Goal: Task Accomplishment & Management: Manage account settings

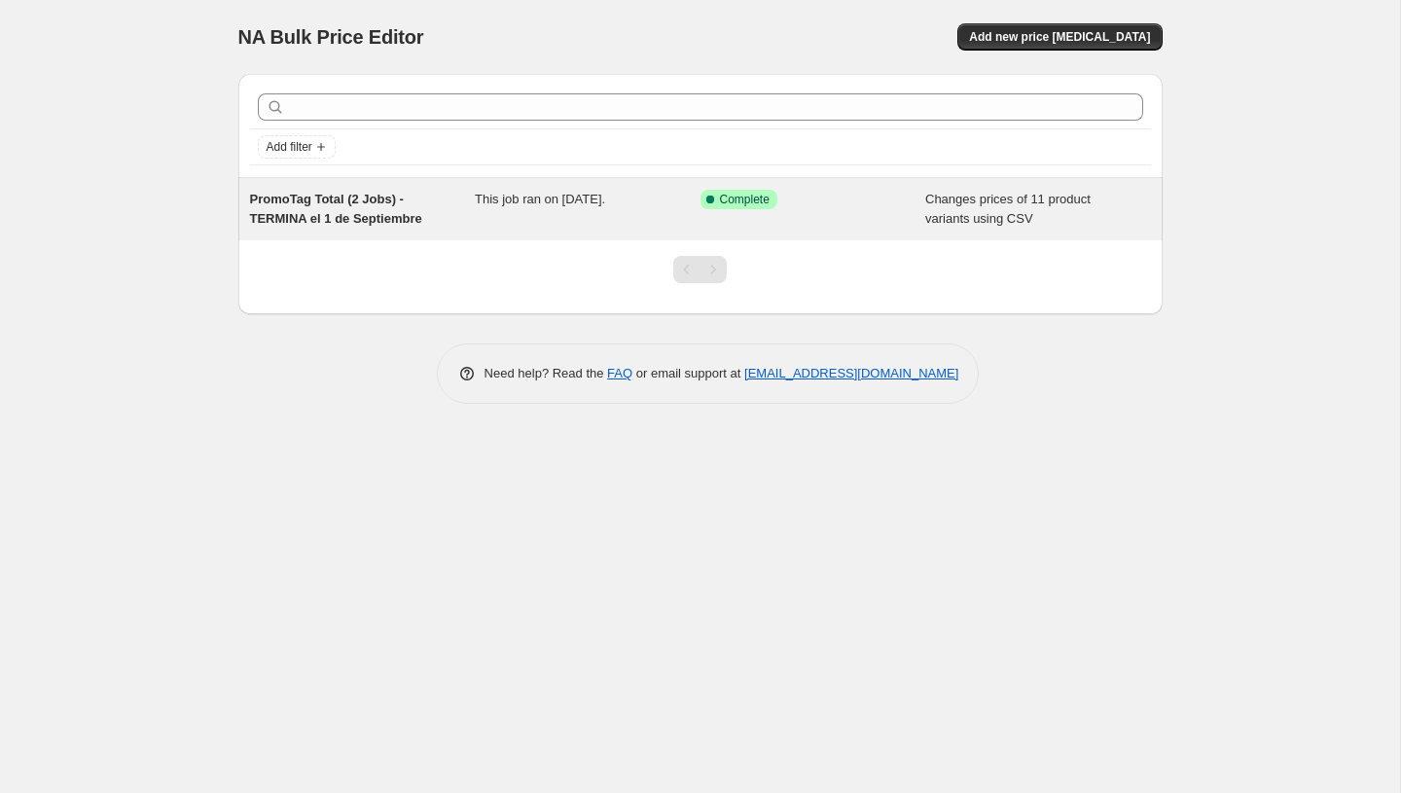
click at [695, 207] on div "This job ran on [DATE]." at bounding box center [588, 209] width 226 height 39
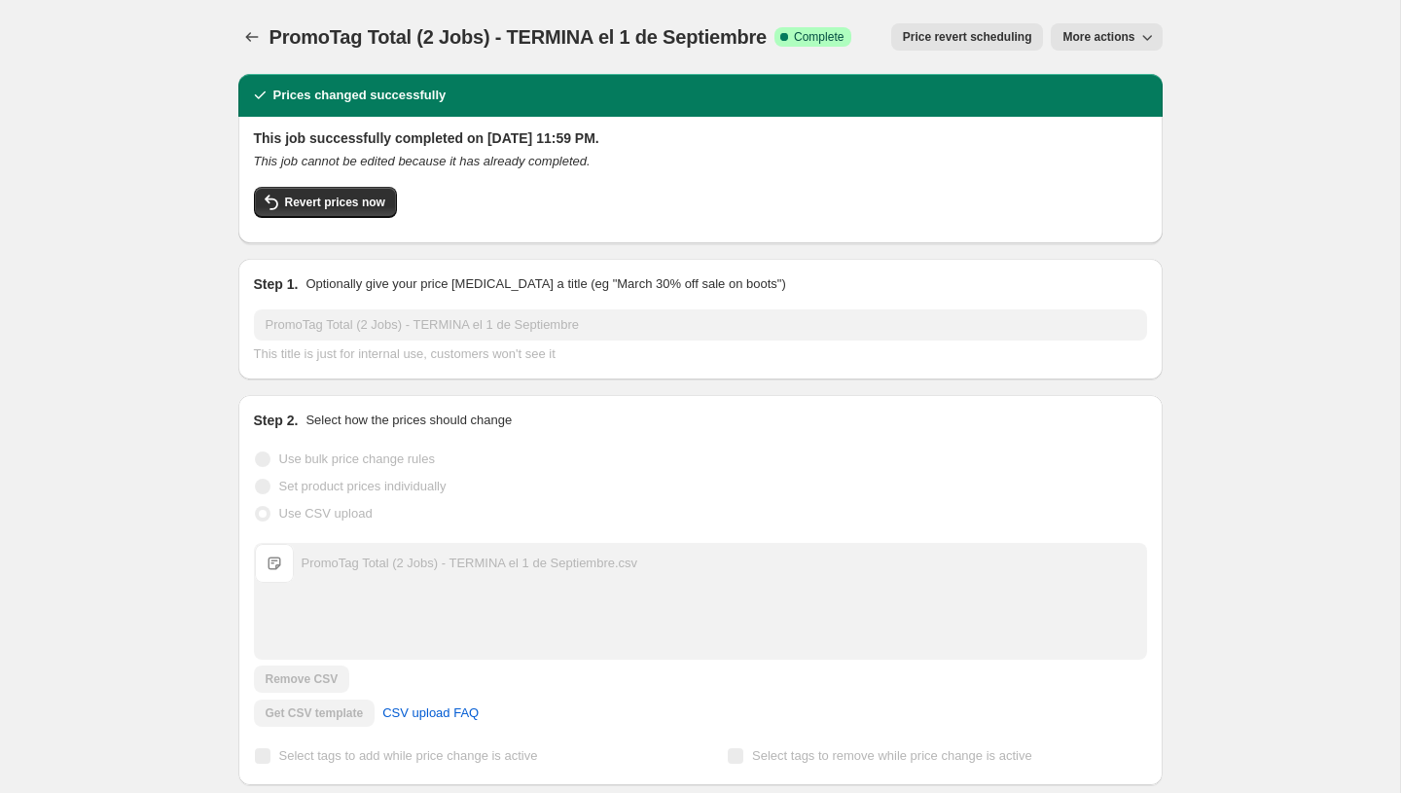
click at [1118, 30] on span "More actions" at bounding box center [1099, 37] width 72 height 16
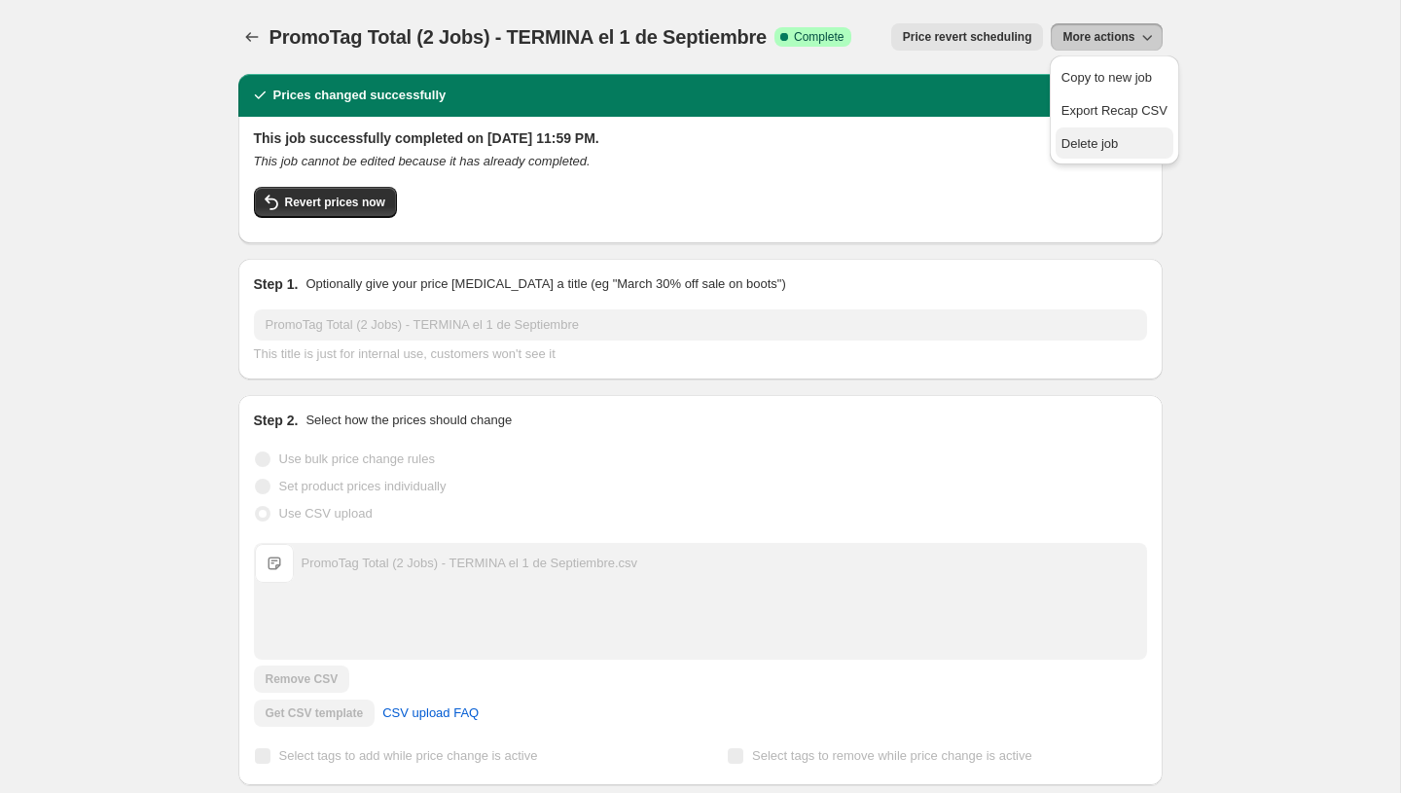
click at [1094, 134] on span "Delete job" at bounding box center [1115, 143] width 106 height 19
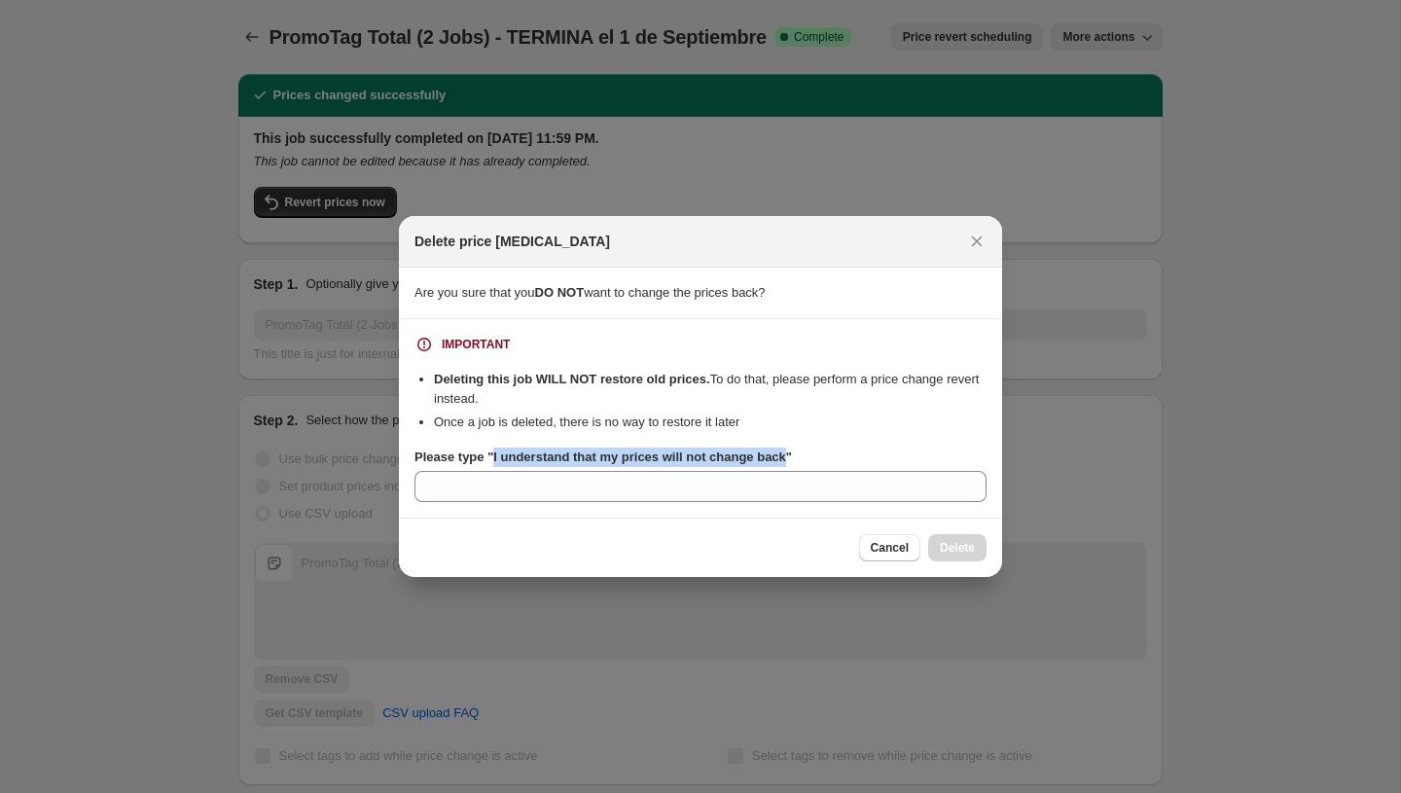
drag, startPoint x: 801, startPoint y: 458, endPoint x: 497, endPoint y: 459, distance: 303.6
click at [497, 459] on b "Please type "I understand that my prices will not change back"" at bounding box center [604, 457] width 378 height 15
copy b "I understand that my prices will not change back"
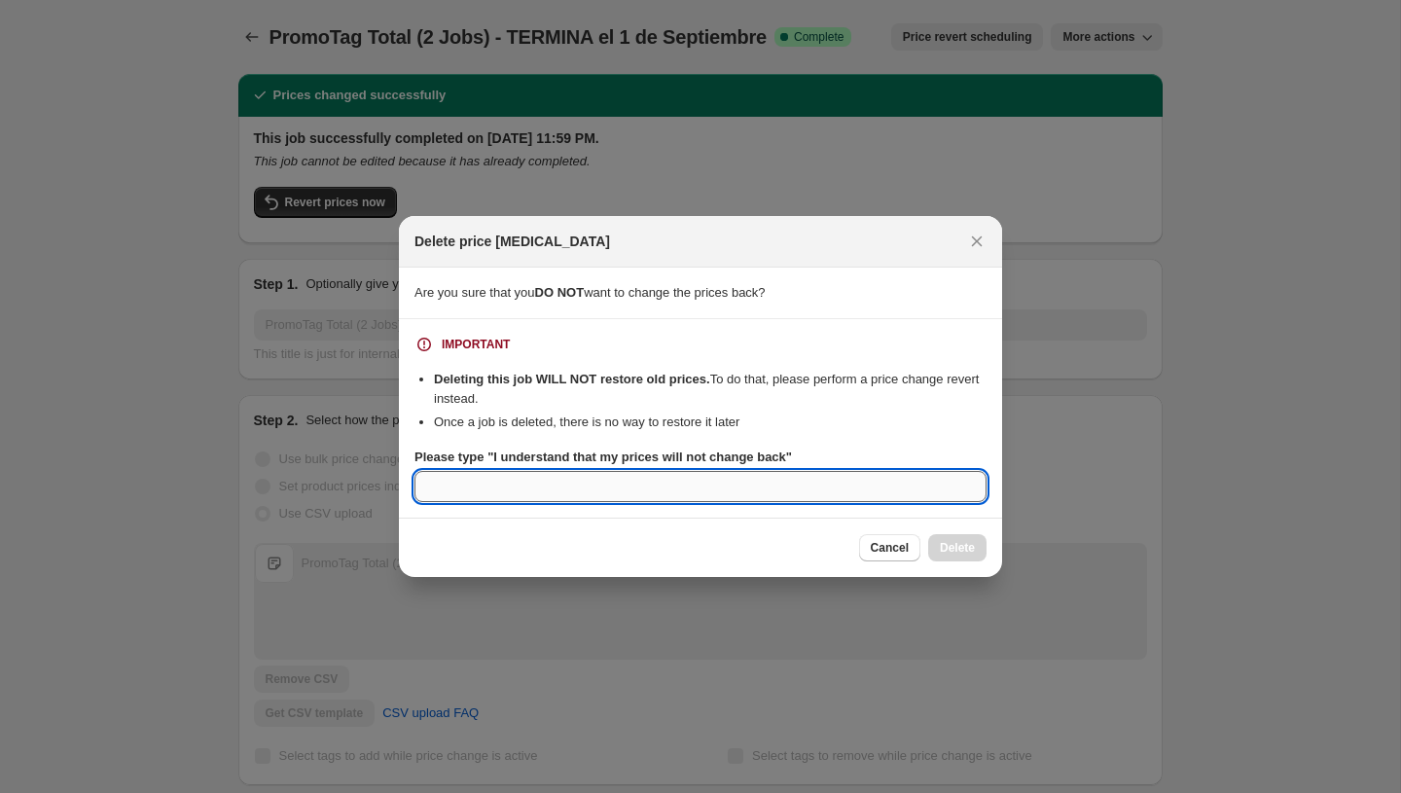
click at [494, 486] on input "Please type "I understand that my prices will not change back"" at bounding box center [701, 486] width 572 height 31
paste input "I understand that my prices will not change back"
type input "I understand that my prices will not change back"
click at [932, 538] on button "Delete" at bounding box center [957, 547] width 58 height 27
